Goal: Transaction & Acquisition: Purchase product/service

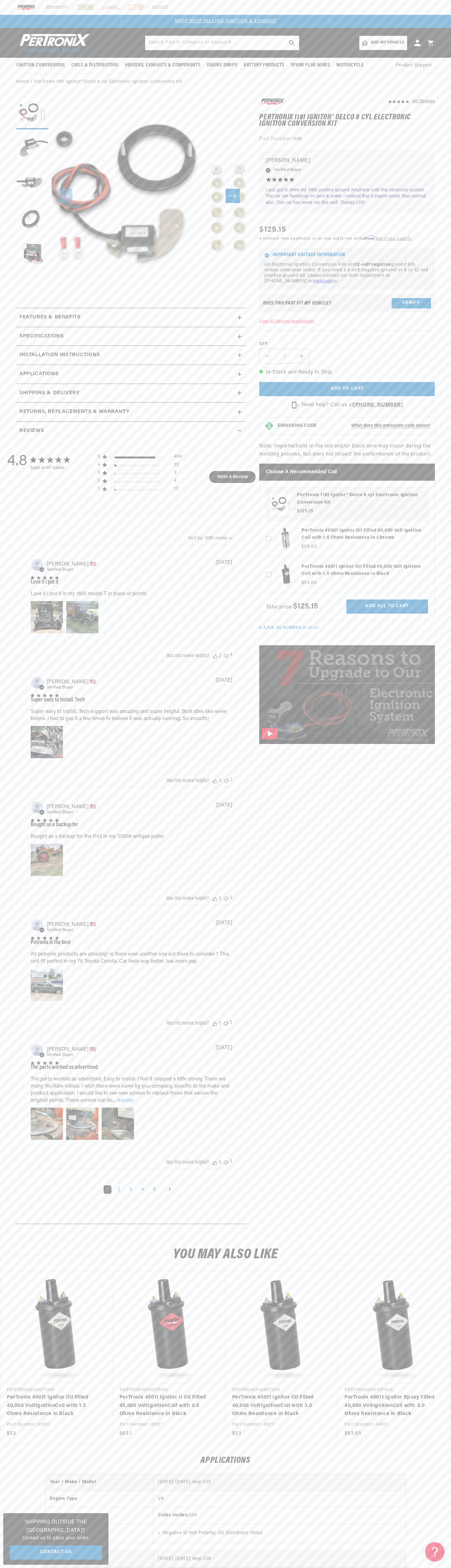
click at [107, 30] on header "BETTER SEARCH RESULTS Add your vehicle's year, make, and model to find parts be…" at bounding box center [225, 42] width 451 height 30
click at [435, 658] on section "447 Reviews" at bounding box center [225, 662] width 451 height 1144
click at [102, 1568] on html "Skip to content Your cart Your cart is empty Get the right parts the first time…" at bounding box center [225, 784] width 451 height 1568
click at [16, 1212] on div "4.8 4.8 out of 5 stars 447 total reviews Based on 447 reviews 5 404 4 23 3 3 2 …" at bounding box center [131, 830] width 230 height 779
